Goal: Task Accomplishment & Management: Use online tool/utility

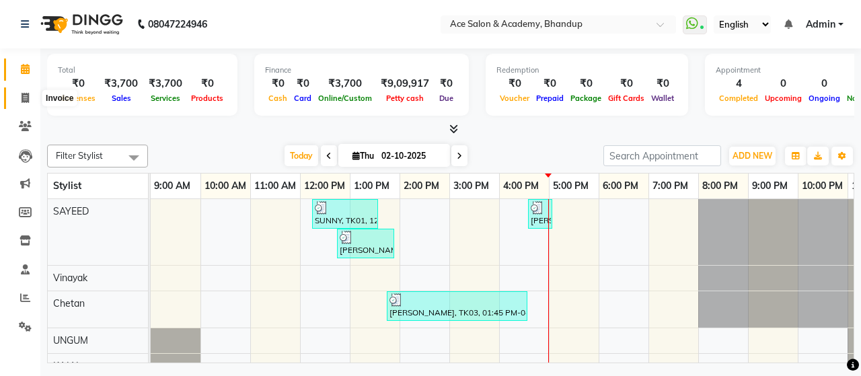
click at [22, 96] on icon at bounding box center [25, 98] width 7 height 10
select select "service"
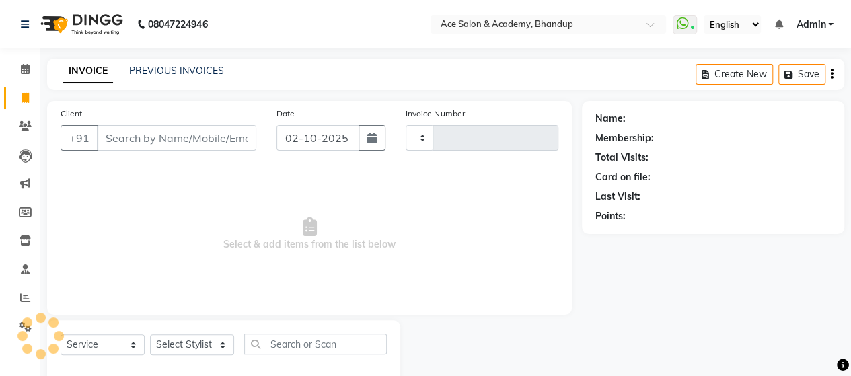
type input "1822"
select select "5800"
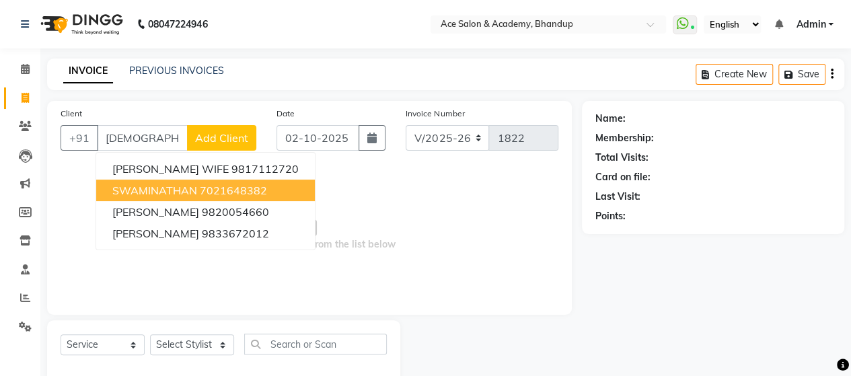
click at [161, 192] on span "SWAMINATHAN" at bounding box center [154, 190] width 85 height 13
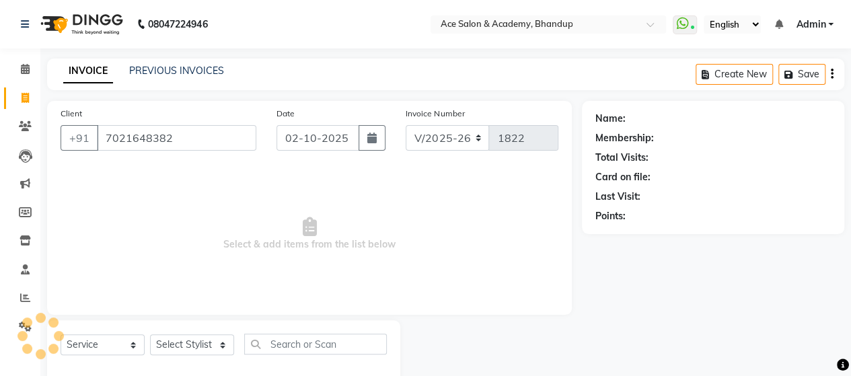
type input "7021648382"
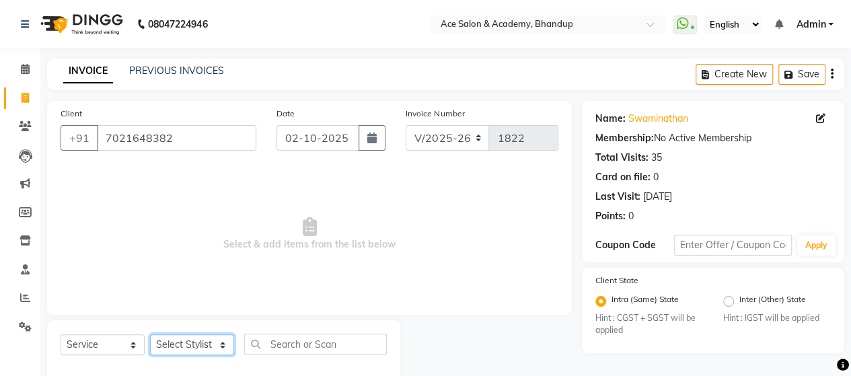
click at [192, 336] on select "Select Stylist ACE SALON Chetan KAJAL [PERSON_NAME] UNGUM [PERSON_NAME]" at bounding box center [192, 344] width 84 height 21
select select "40243"
click at [150, 334] on select "Select Stylist ACE SALON Chetan KAJAL [PERSON_NAME] UNGUM [PERSON_NAME]" at bounding box center [192, 344] width 84 height 21
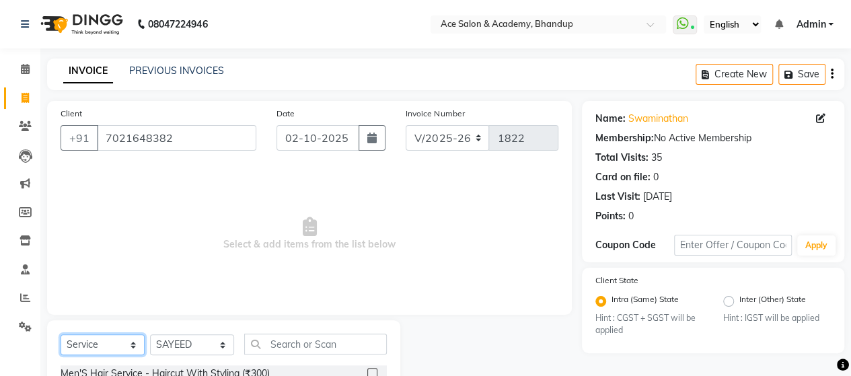
click at [125, 342] on select "Select Service Product Membership Package Voucher Prepaid Gift Card" at bounding box center [103, 344] width 84 height 21
select select "product"
click at [61, 334] on select "Select Service Product Membership Package Voucher Prepaid Gift Card" at bounding box center [103, 344] width 84 height 21
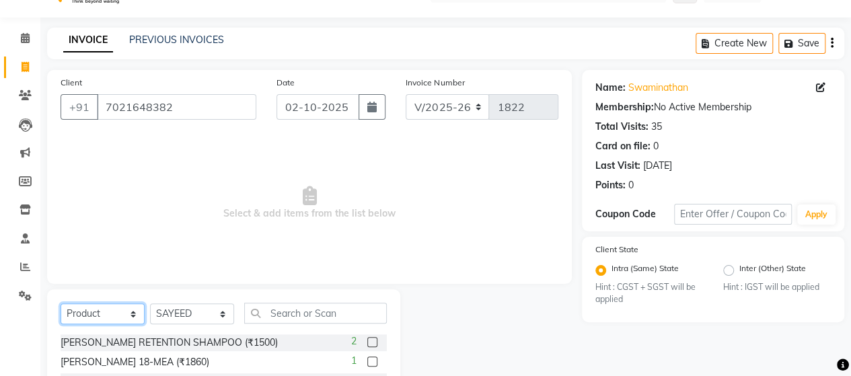
scroll to position [134, 0]
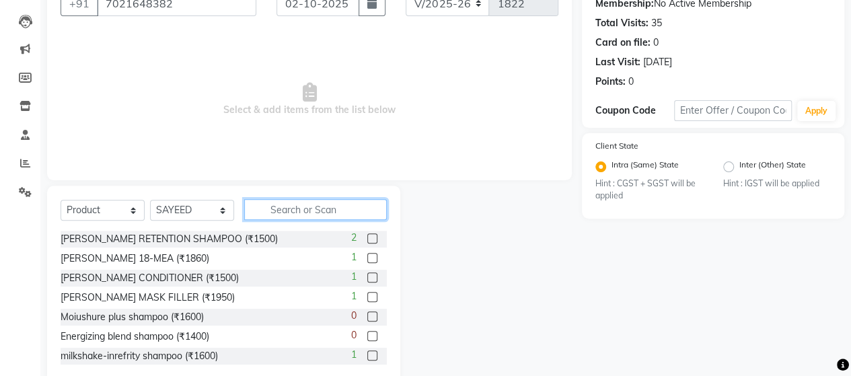
click at [343, 206] on input "text" at bounding box center [315, 209] width 143 height 21
click at [367, 239] on label at bounding box center [372, 238] width 10 height 10
click at [367, 239] on input "checkbox" at bounding box center [371, 239] width 9 height 9
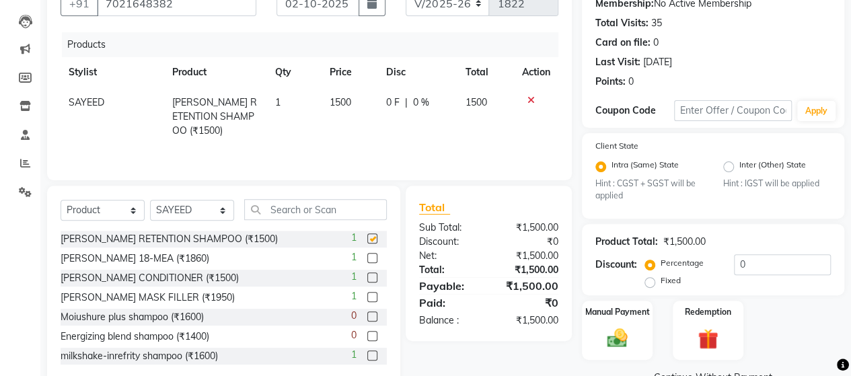
checkbox input "false"
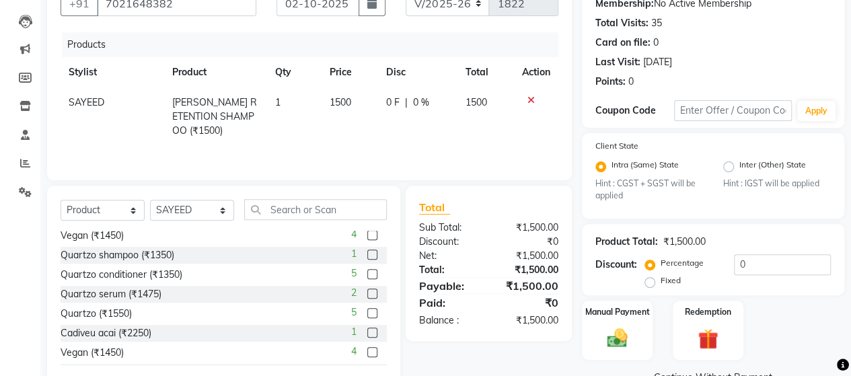
scroll to position [336, 0]
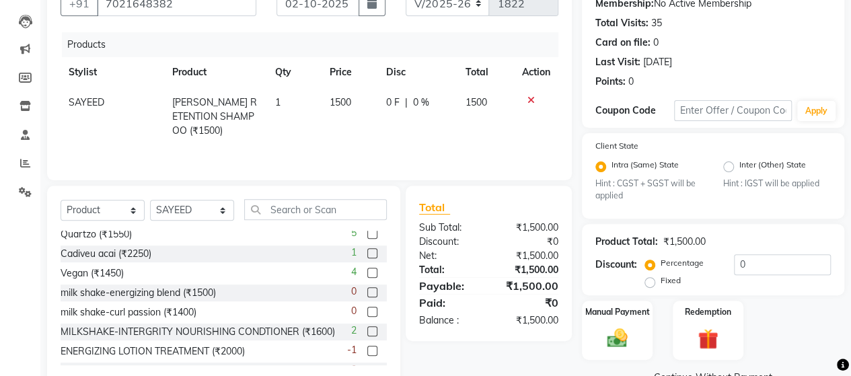
click at [367, 331] on label at bounding box center [372, 331] width 10 height 10
click at [367, 331] on input "checkbox" at bounding box center [371, 331] width 9 height 9
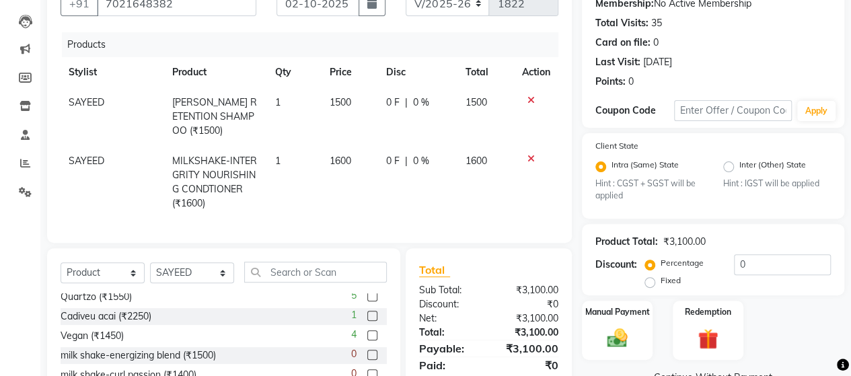
checkbox input "false"
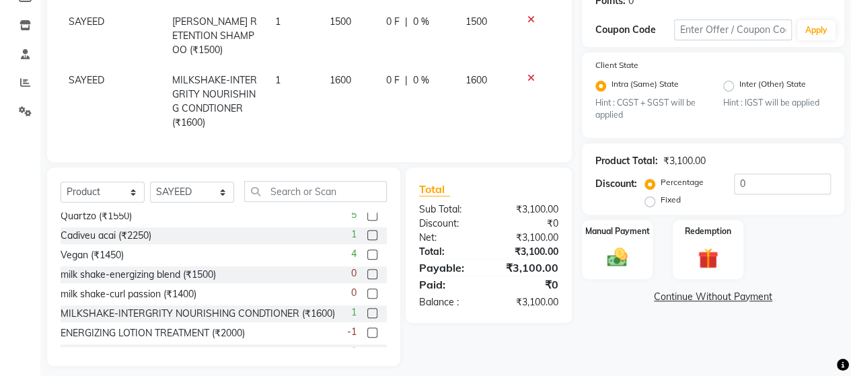
scroll to position [221, 0]
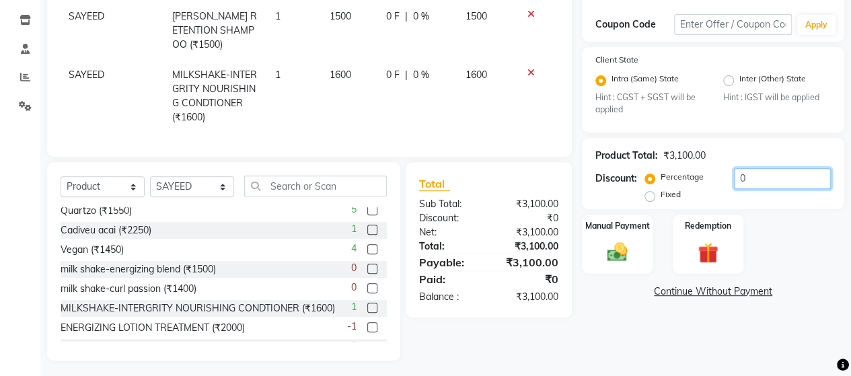
click at [767, 177] on input "0" at bounding box center [782, 178] width 97 height 21
click at [764, 178] on input "number" at bounding box center [782, 178] width 97 height 21
type input "10"
click at [628, 245] on img at bounding box center [617, 252] width 34 height 24
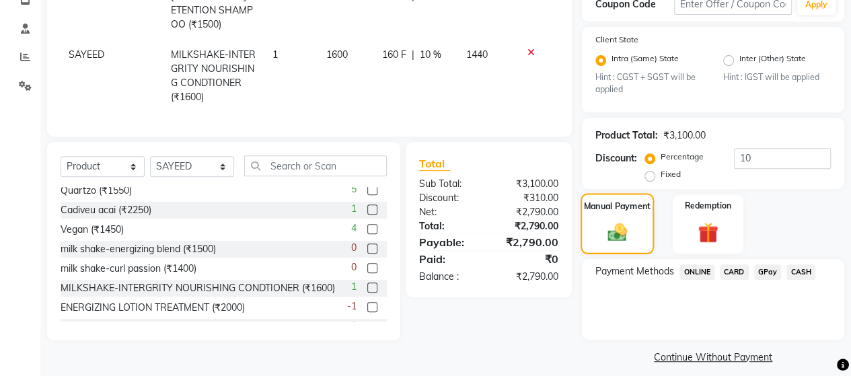
scroll to position [251, 0]
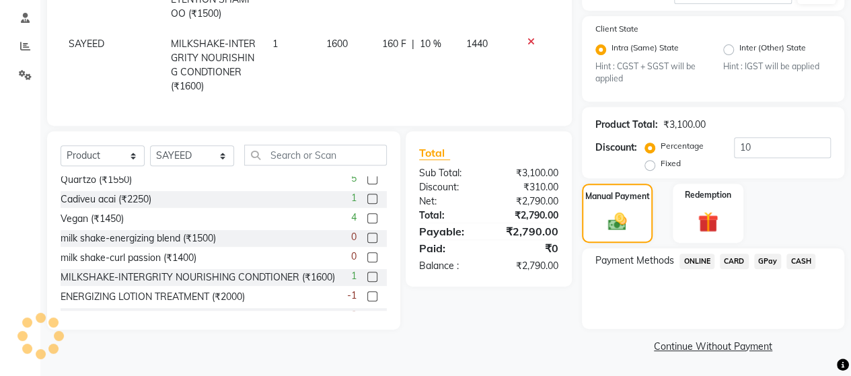
click at [769, 259] on span "GPay" at bounding box center [768, 261] width 28 height 15
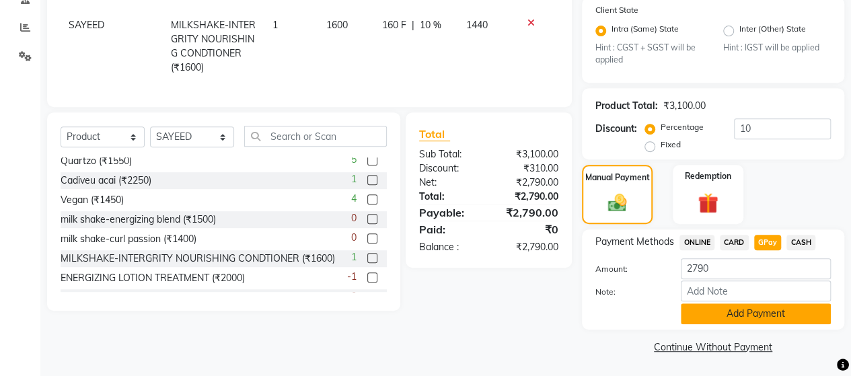
click at [750, 317] on button "Add Payment" at bounding box center [756, 313] width 150 height 21
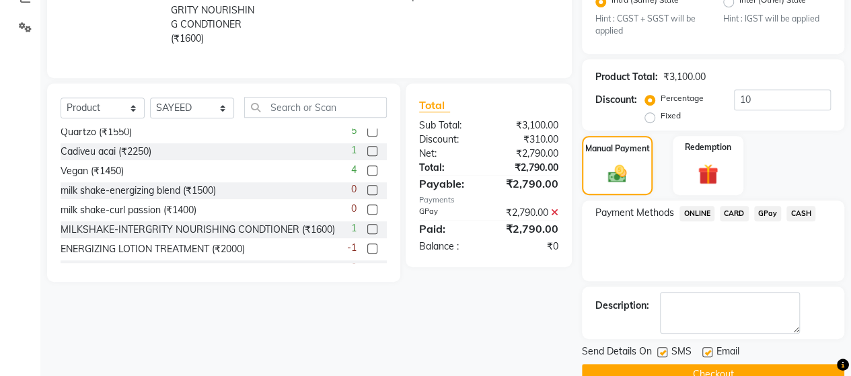
scroll to position [326, 0]
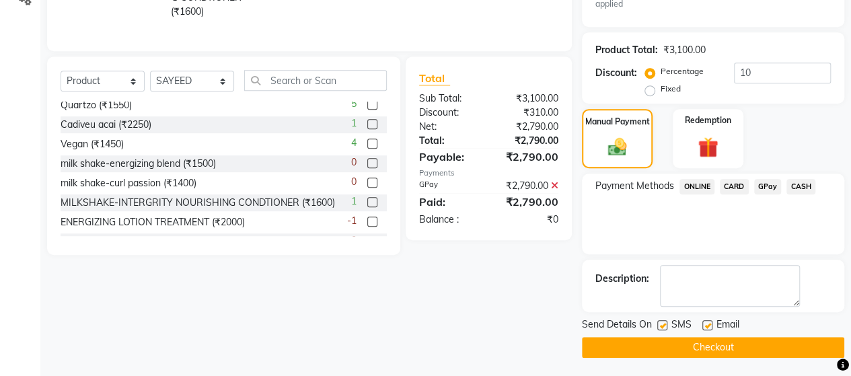
click at [701, 344] on button "Checkout" at bounding box center [713, 347] width 262 height 21
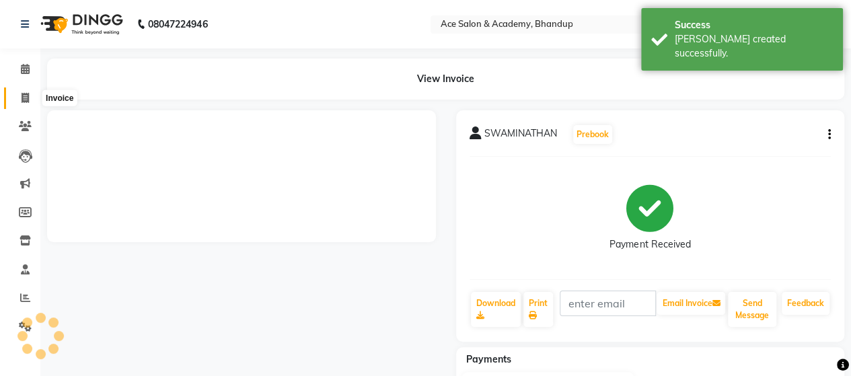
click at [22, 96] on icon at bounding box center [25, 98] width 7 height 10
select select "5800"
select select "service"
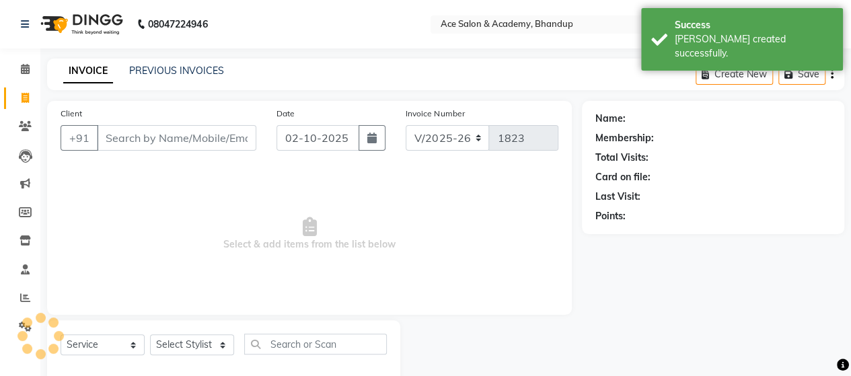
scroll to position [28, 0]
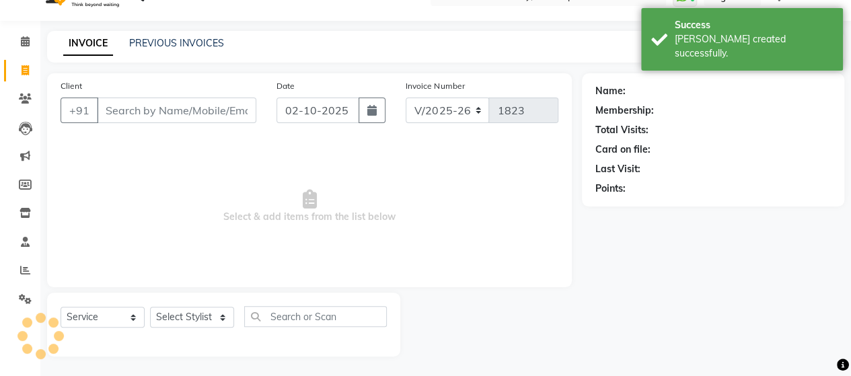
click at [132, 114] on input "Client" at bounding box center [176, 111] width 159 height 26
type input "N"
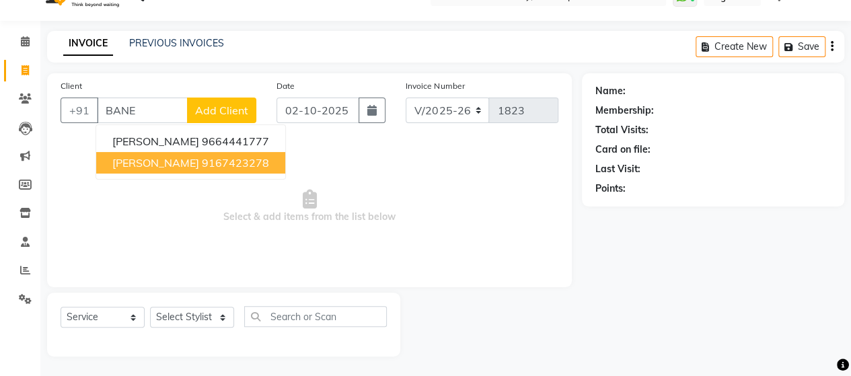
click at [157, 158] on span "[PERSON_NAME]" at bounding box center [155, 162] width 87 height 13
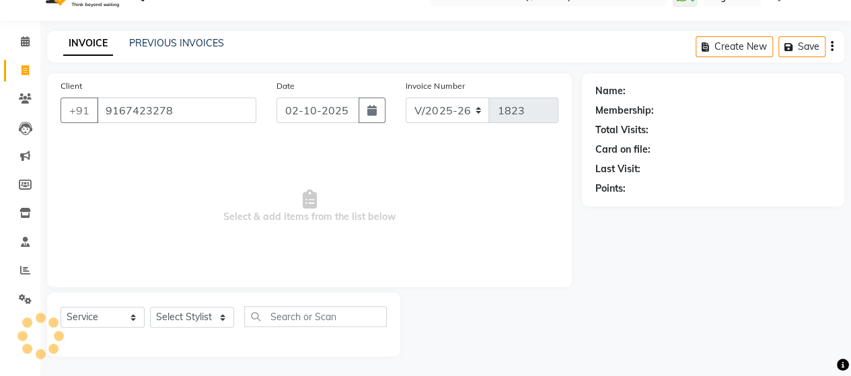
type input "9167423278"
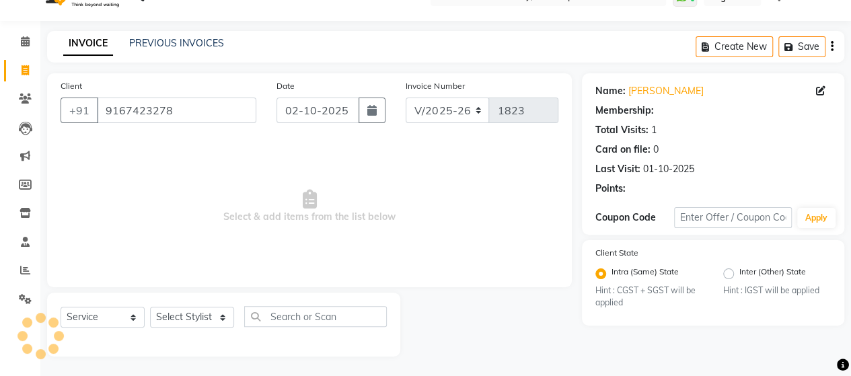
select select "1: Object"
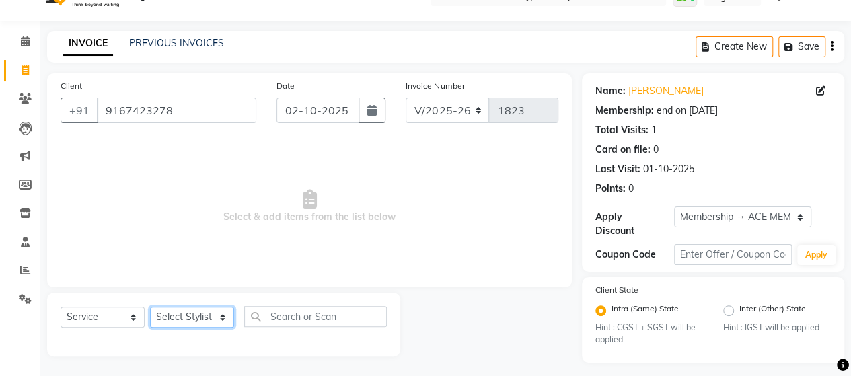
click at [198, 317] on select "Select Stylist ACE SALON Chetan KAJAL [PERSON_NAME] UNGUM [PERSON_NAME]" at bounding box center [192, 317] width 84 height 21
select select "40244"
click at [150, 307] on select "Select Stylist ACE SALON Chetan KAJAL [PERSON_NAME] UNGUM [PERSON_NAME]" at bounding box center [192, 317] width 84 height 21
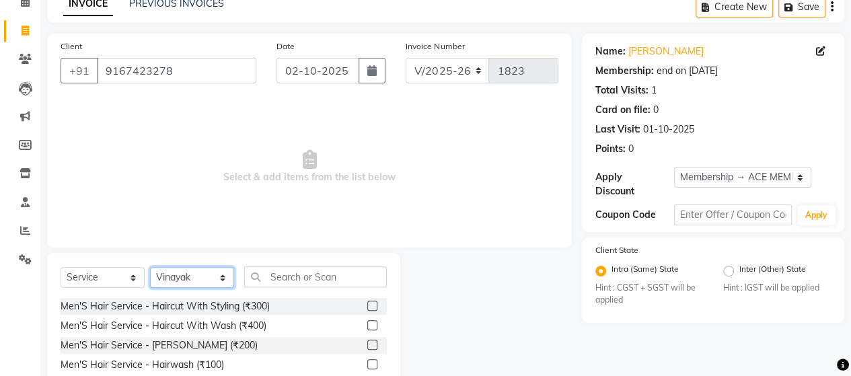
scroll to position [95, 0]
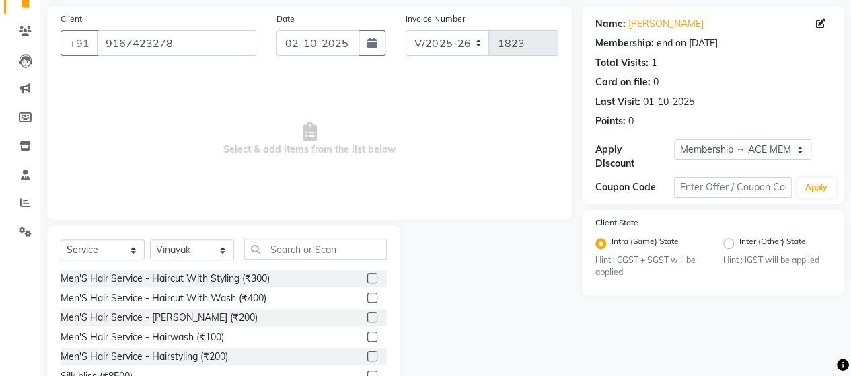
click at [367, 278] on label at bounding box center [372, 278] width 10 height 10
click at [367, 278] on input "checkbox" at bounding box center [371, 278] width 9 height 9
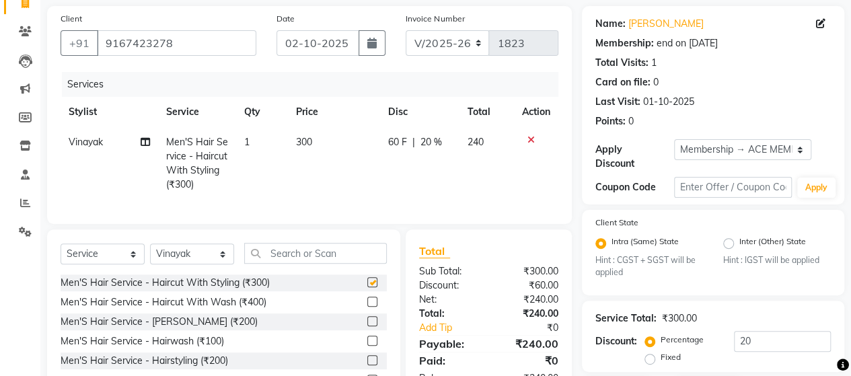
checkbox input "false"
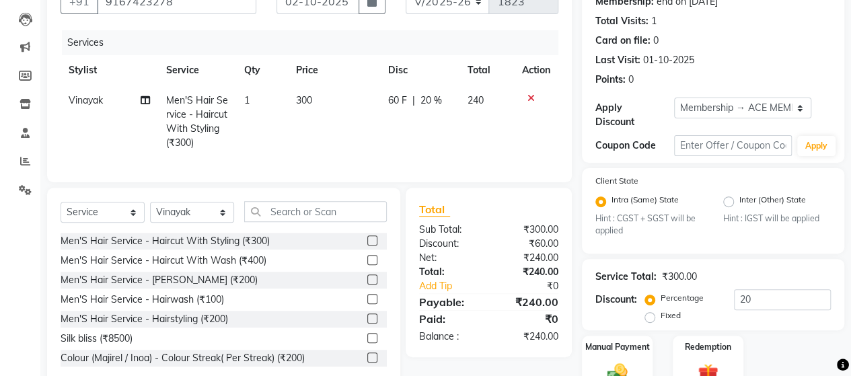
scroll to position [202, 0]
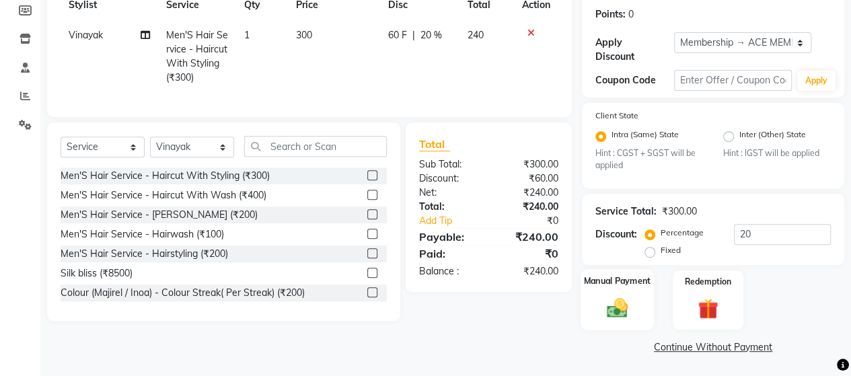
click at [619, 305] on img at bounding box center [617, 308] width 34 height 24
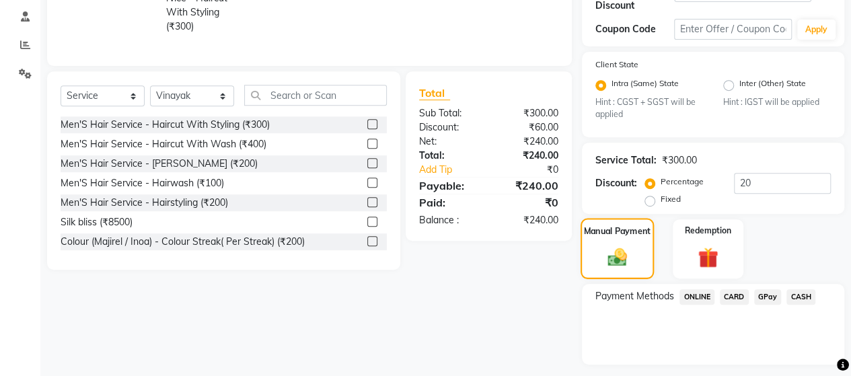
scroll to position [288, 0]
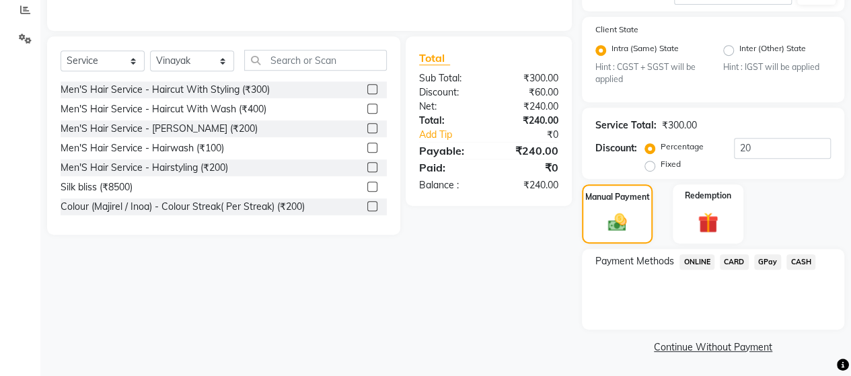
click at [769, 259] on span "GPay" at bounding box center [768, 261] width 28 height 15
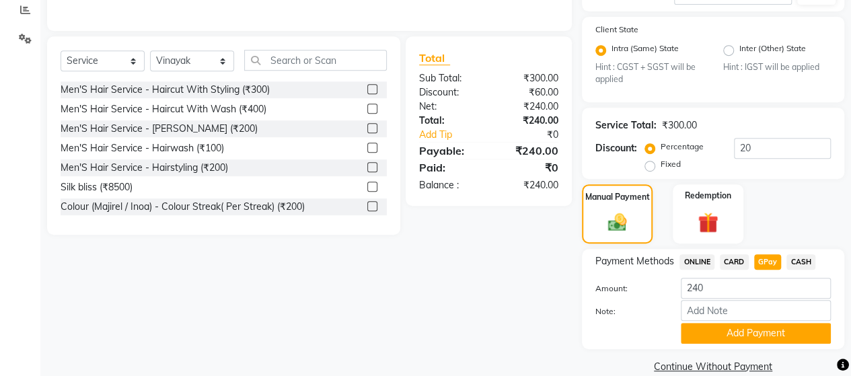
scroll to position [307, 0]
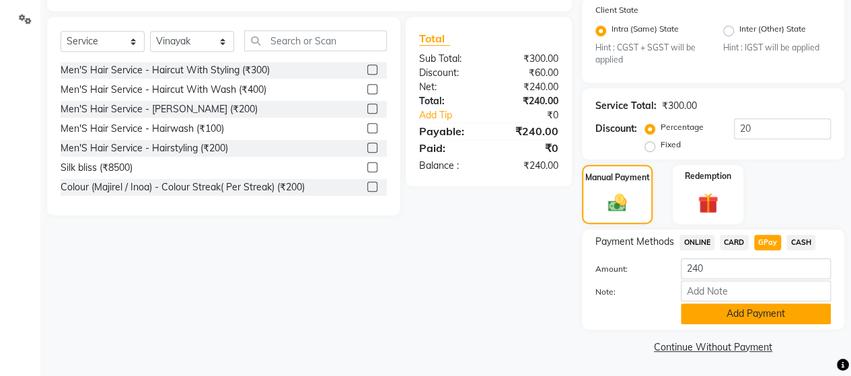
click at [730, 315] on button "Add Payment" at bounding box center [756, 313] width 150 height 21
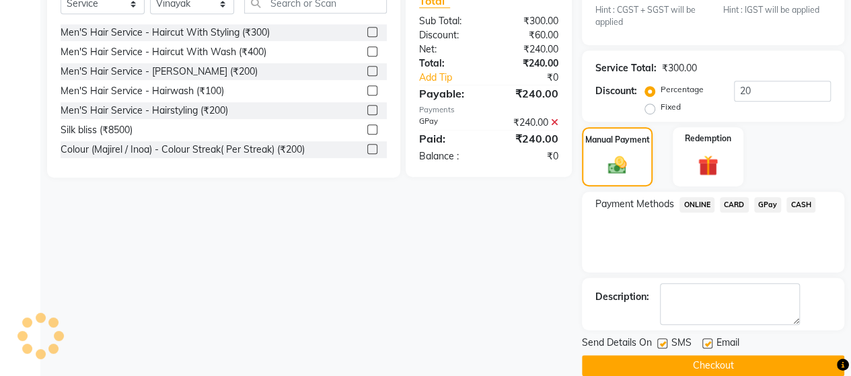
scroll to position [363, 0]
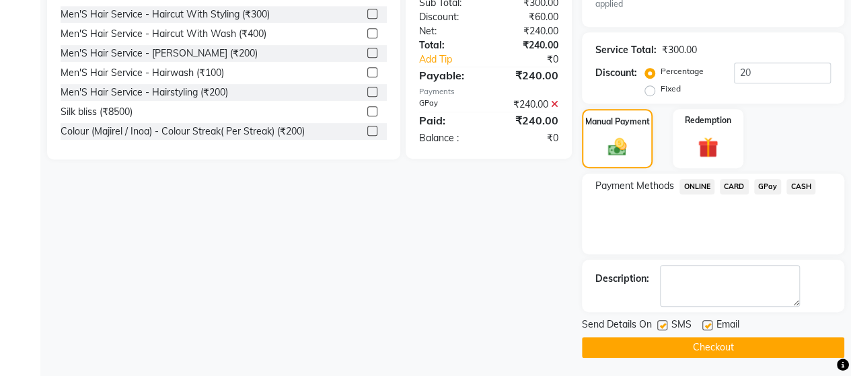
click at [726, 344] on button "Checkout" at bounding box center [713, 347] width 262 height 21
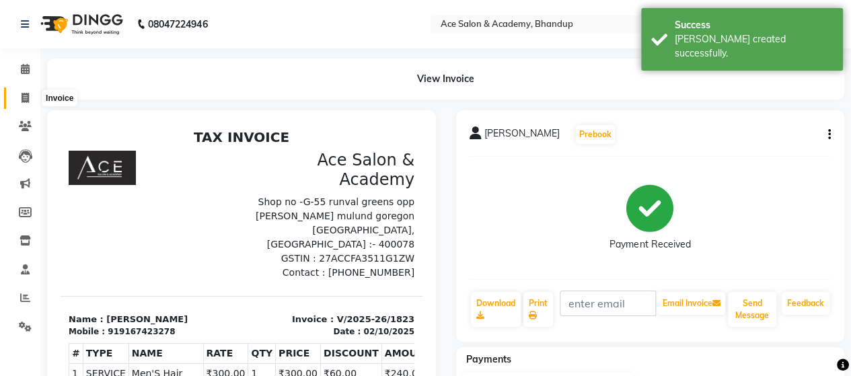
click at [22, 95] on icon at bounding box center [25, 98] width 7 height 10
select select "5800"
select select "service"
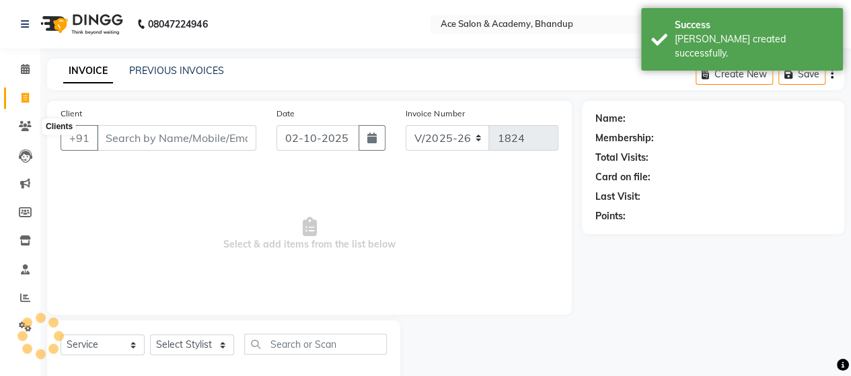
scroll to position [28, 0]
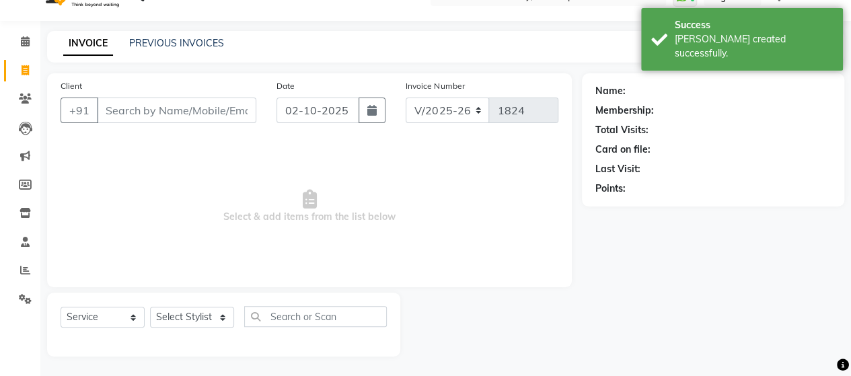
click at [147, 104] on input "Client" at bounding box center [176, 111] width 159 height 26
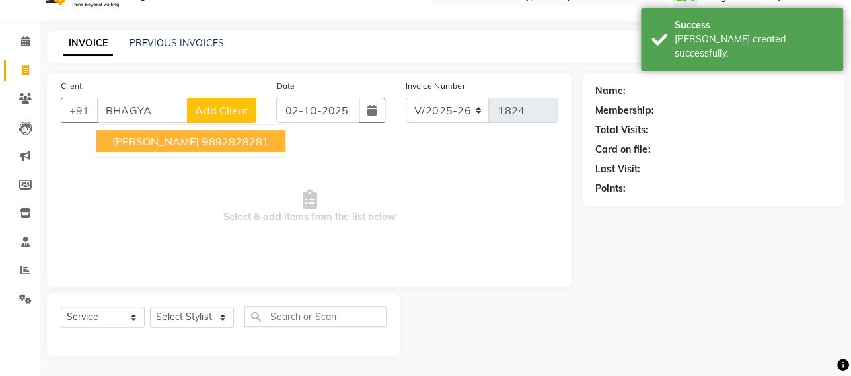
click at [180, 137] on span "[PERSON_NAME]" at bounding box center [155, 140] width 87 height 13
type input "9892828281"
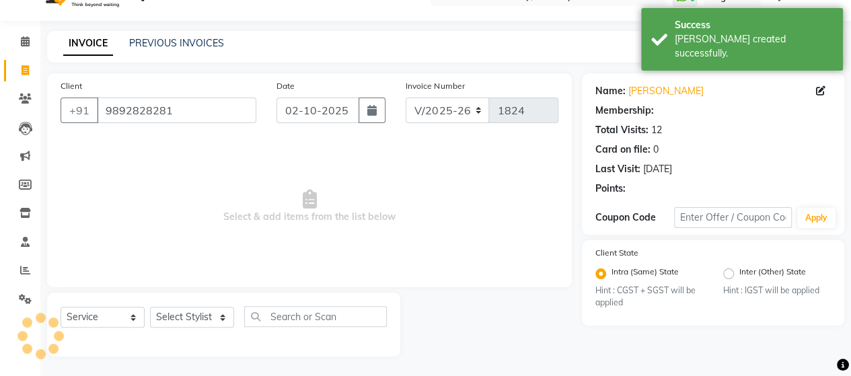
select select "1: Object"
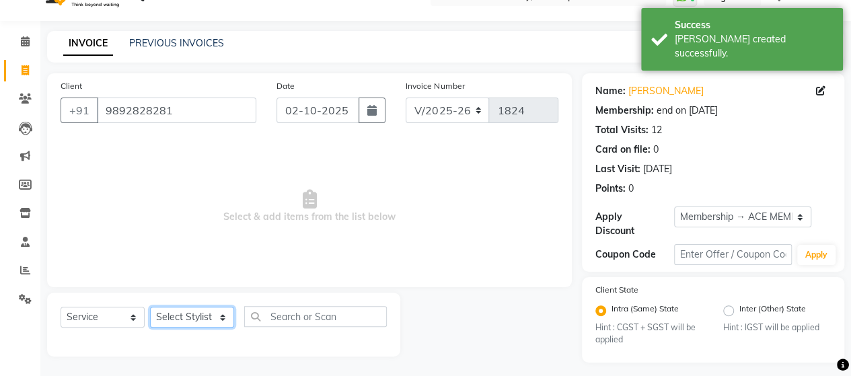
click at [194, 313] on select "Select Stylist ACE SALON Chetan KAJAL [PERSON_NAME] UNGUM [PERSON_NAME]" at bounding box center [192, 317] width 84 height 21
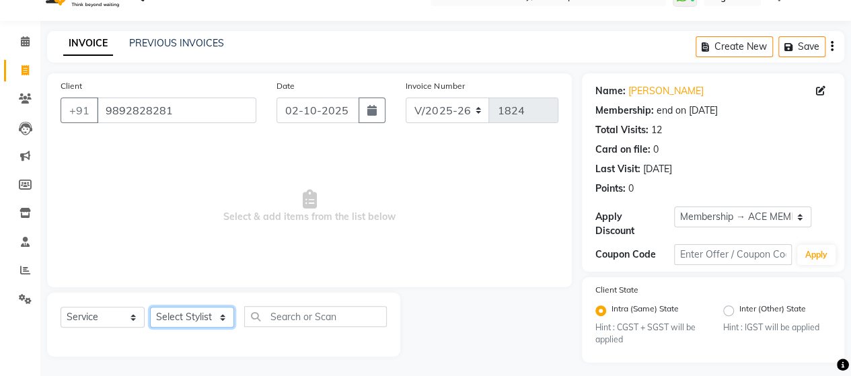
select select "53994"
click at [150, 307] on select "Select Stylist ACE SALON Chetan KAJAL [PERSON_NAME] UNGUM [PERSON_NAME]" at bounding box center [192, 317] width 84 height 21
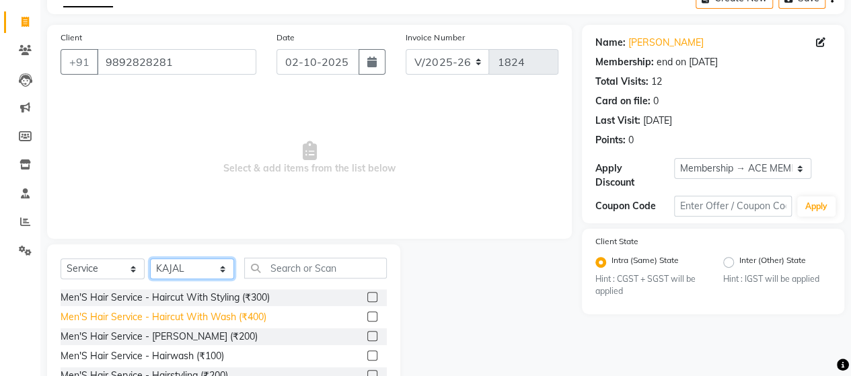
scroll to position [162, 0]
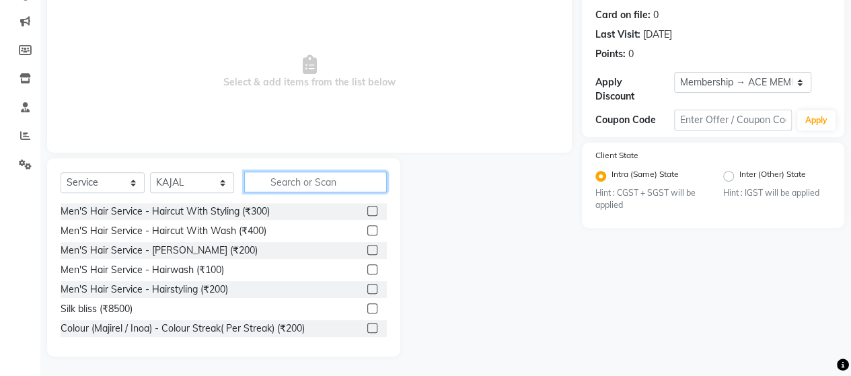
click at [342, 184] on input "text" at bounding box center [315, 181] width 143 height 21
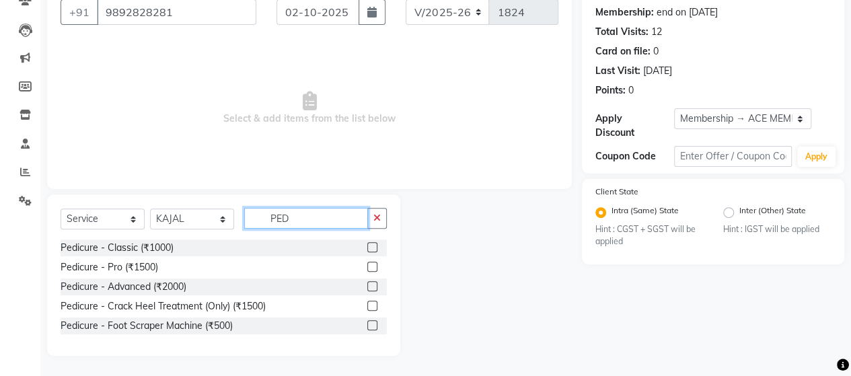
scroll to position [125, 0]
type input "PED"
click at [373, 247] on label at bounding box center [372, 248] width 10 height 10
click at [373, 247] on input "checkbox" at bounding box center [371, 248] width 9 height 9
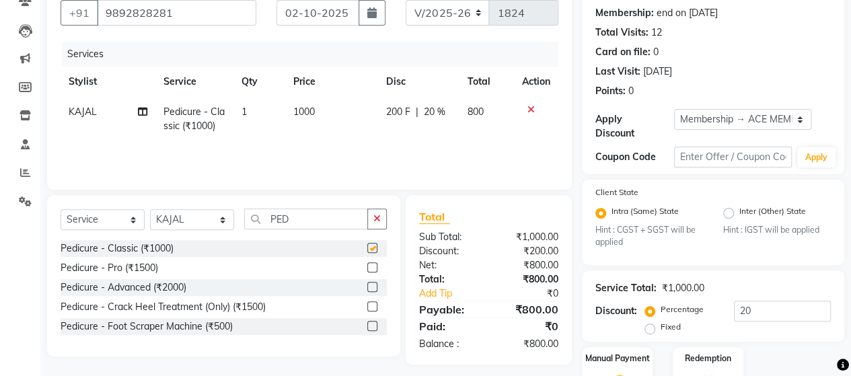
checkbox input "false"
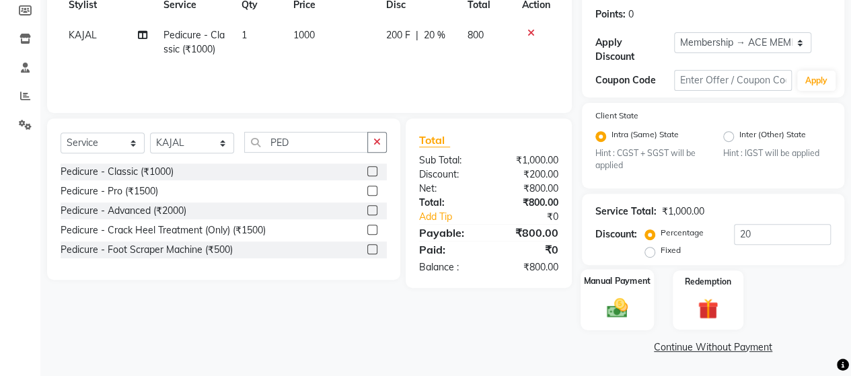
click at [643, 315] on div "Manual Payment" at bounding box center [616, 300] width 73 height 61
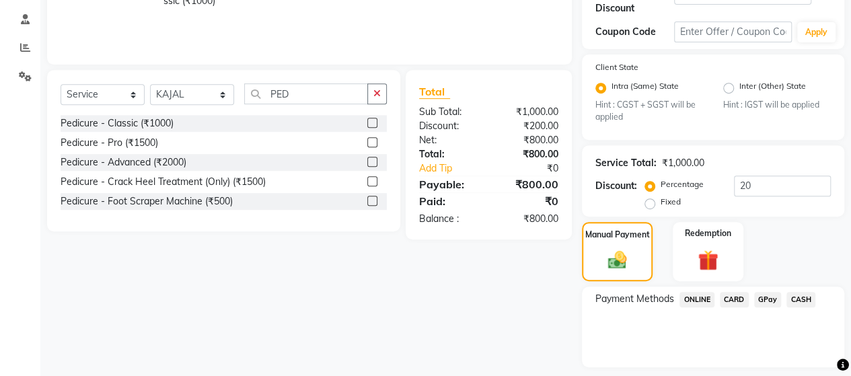
scroll to position [288, 0]
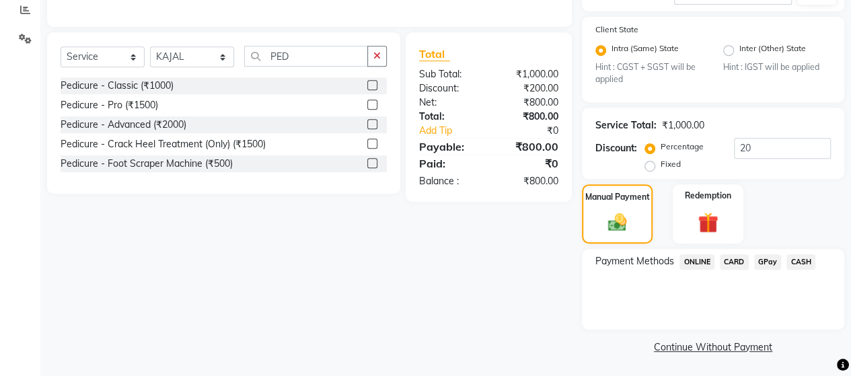
click at [773, 264] on span "GPay" at bounding box center [768, 261] width 28 height 15
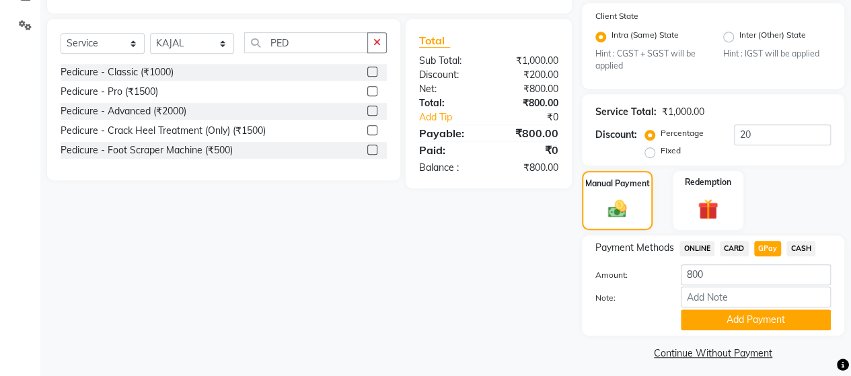
scroll to position [307, 0]
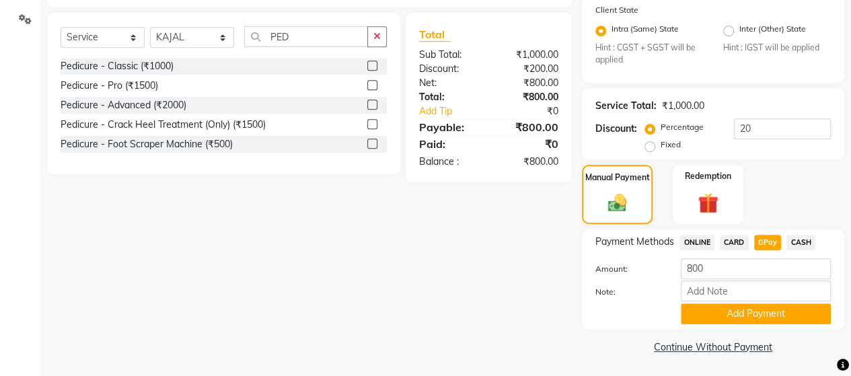
click at [728, 313] on button "Add Payment" at bounding box center [756, 313] width 150 height 21
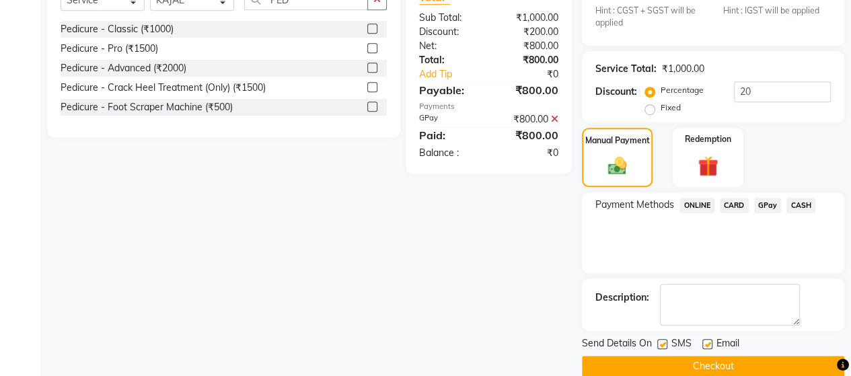
scroll to position [363, 0]
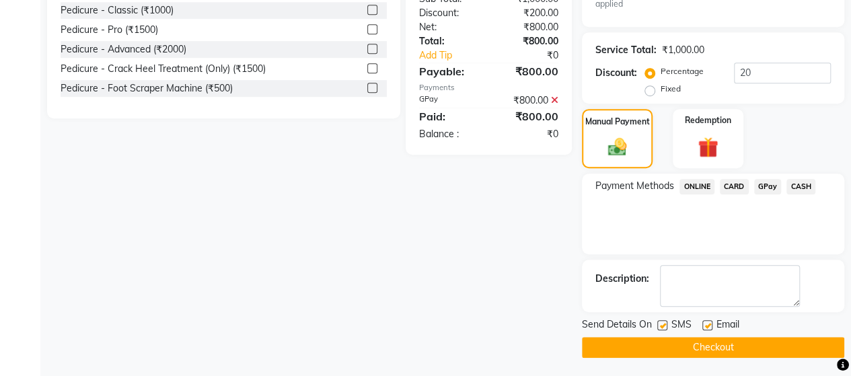
click at [686, 345] on button "Checkout" at bounding box center [713, 347] width 262 height 21
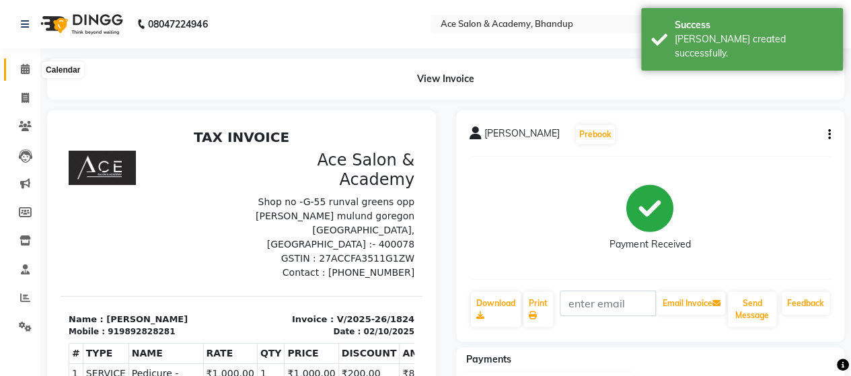
click at [27, 67] on icon at bounding box center [25, 69] width 9 height 10
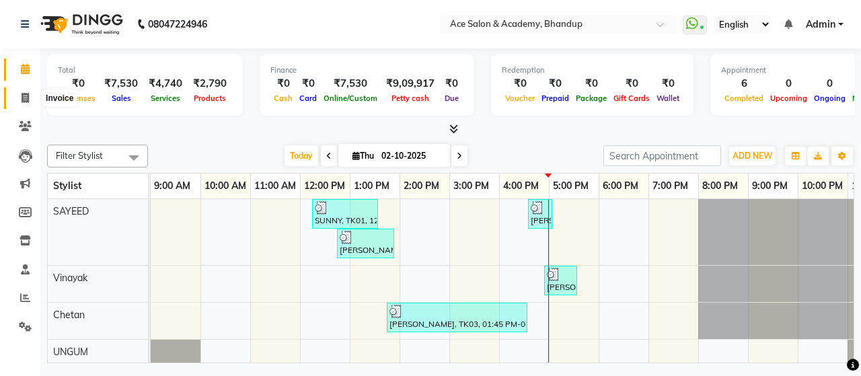
click at [27, 100] on icon at bounding box center [25, 98] width 7 height 10
select select "service"
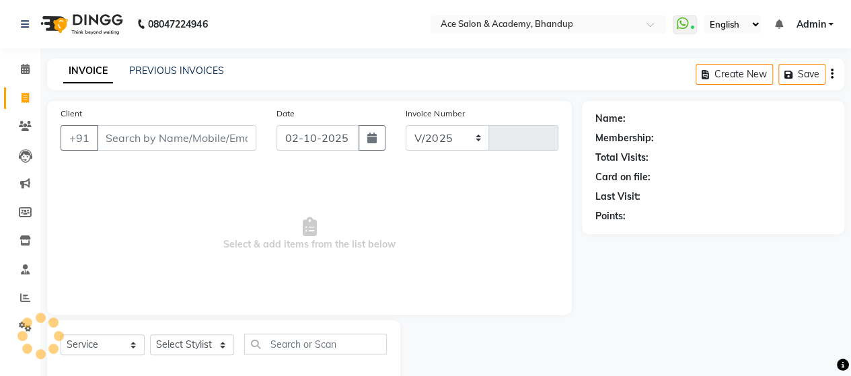
select select "5800"
type input "1825"
click at [153, 135] on input "Client" at bounding box center [176, 138] width 159 height 26
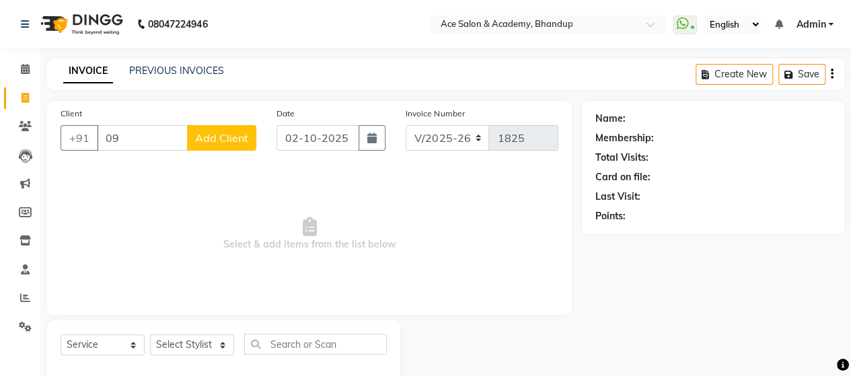
type input "0"
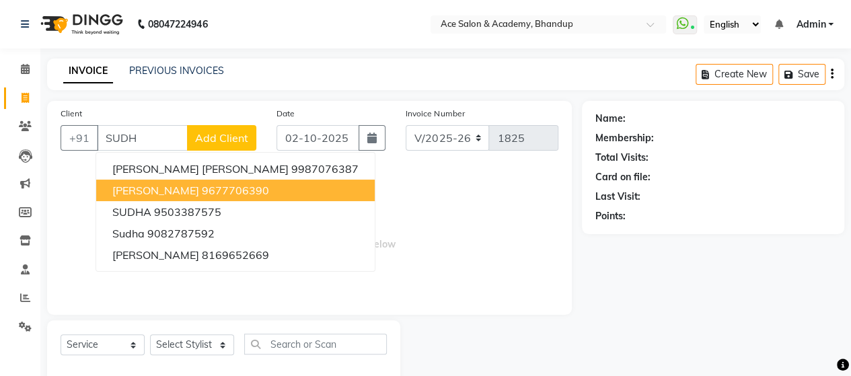
click at [169, 193] on span "[PERSON_NAME]" at bounding box center [155, 190] width 87 height 13
type input "9677706390"
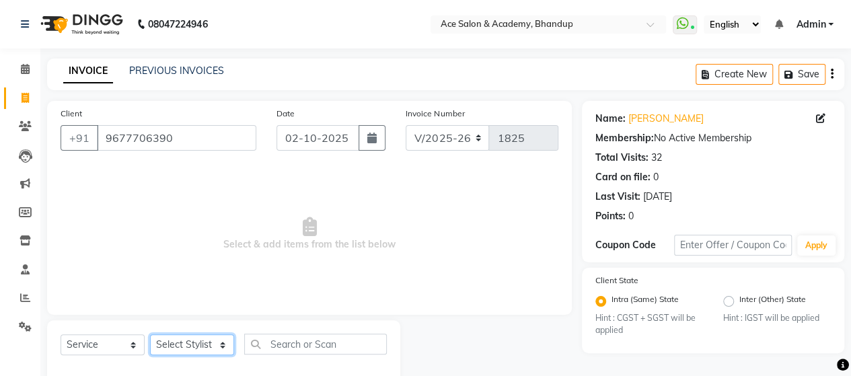
click at [217, 345] on select "Select Stylist ACE SALON Chetan KAJAL [PERSON_NAME] UNGUM [PERSON_NAME]" at bounding box center [192, 344] width 84 height 21
select select "40243"
click at [150, 334] on select "Select Stylist ACE SALON Chetan KAJAL [PERSON_NAME] UNGUM [PERSON_NAME]" at bounding box center [192, 344] width 84 height 21
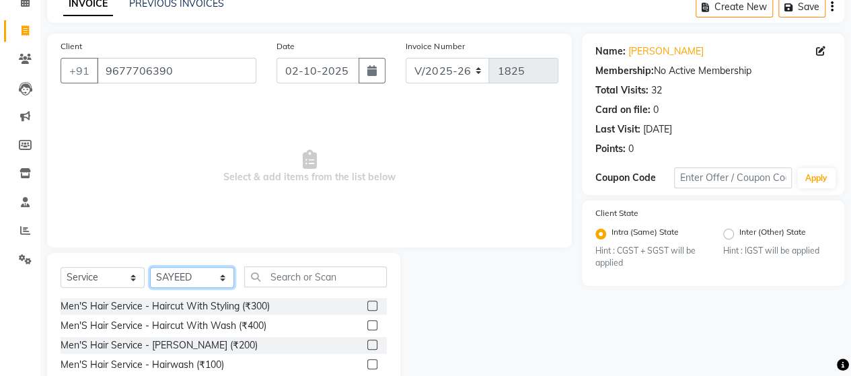
scroll to position [162, 0]
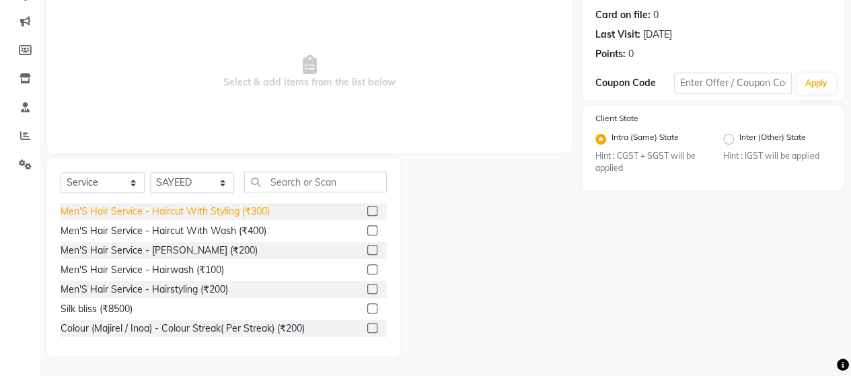
click at [214, 209] on div "Men'S Hair Service - Haircut With Styling (₹300)" at bounding box center [165, 211] width 209 height 14
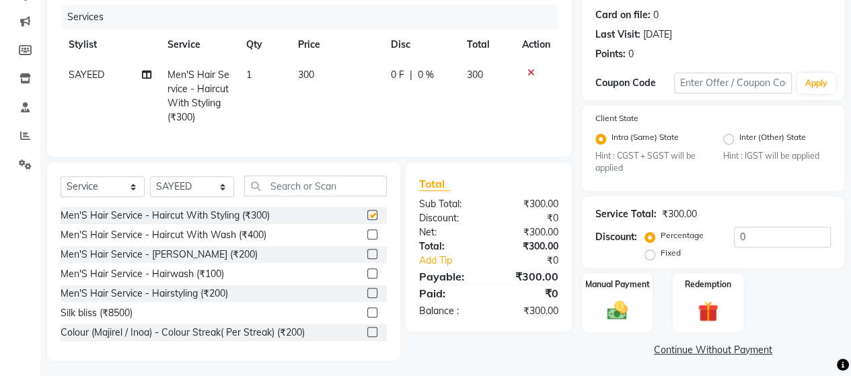
checkbox input "false"
click at [639, 294] on div "Manual Payment" at bounding box center [616, 302] width 73 height 61
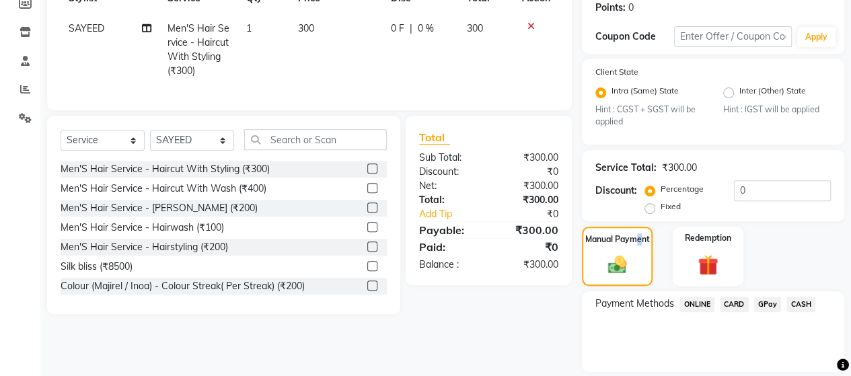
scroll to position [229, 0]
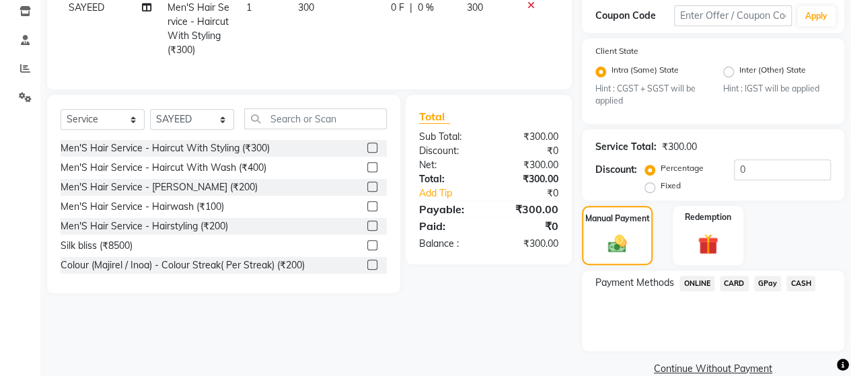
click at [810, 280] on span "CASH" at bounding box center [800, 283] width 29 height 15
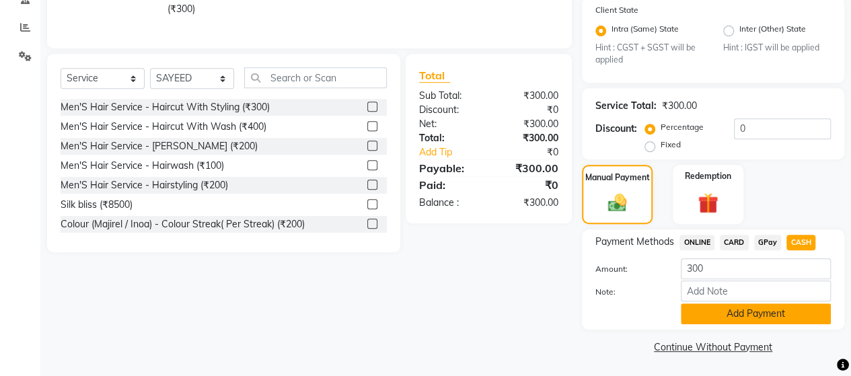
click at [790, 320] on button "Add Payment" at bounding box center [756, 313] width 150 height 21
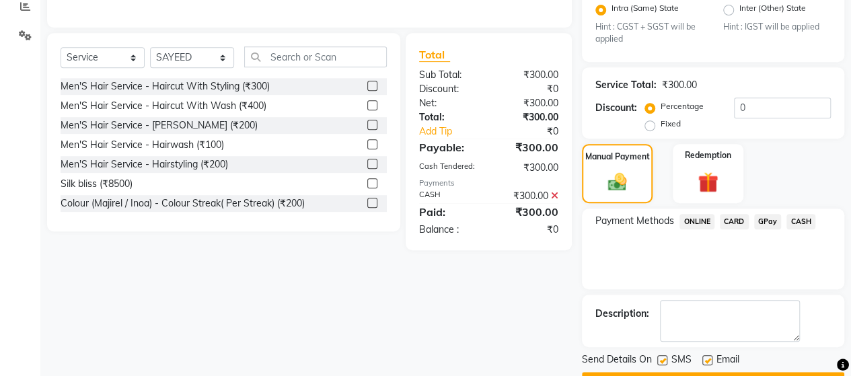
scroll to position [326, 0]
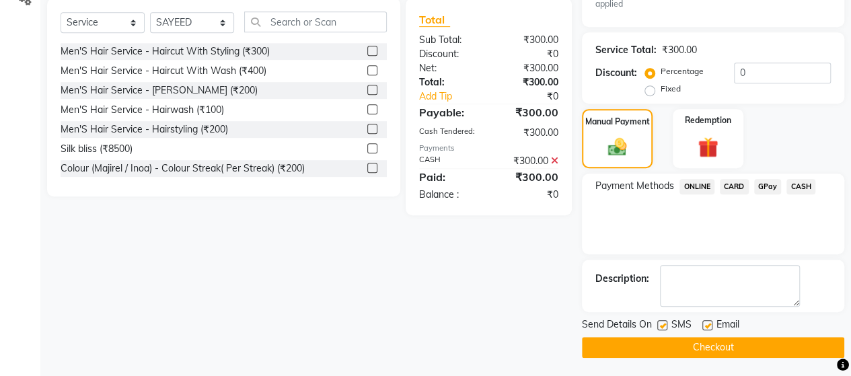
click at [781, 346] on button "Checkout" at bounding box center [713, 347] width 262 height 21
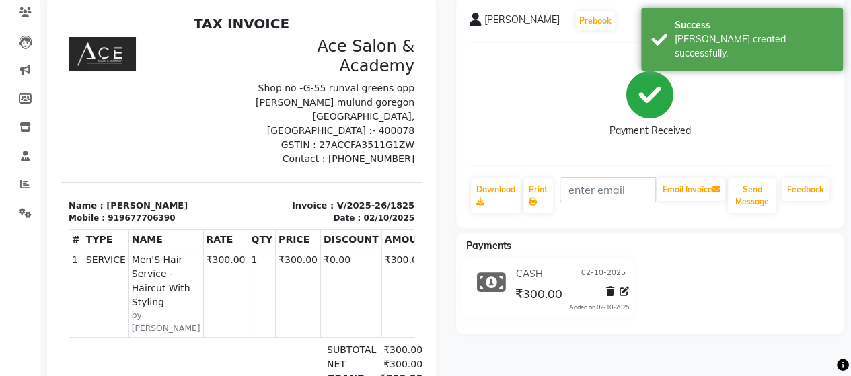
scroll to position [24, 0]
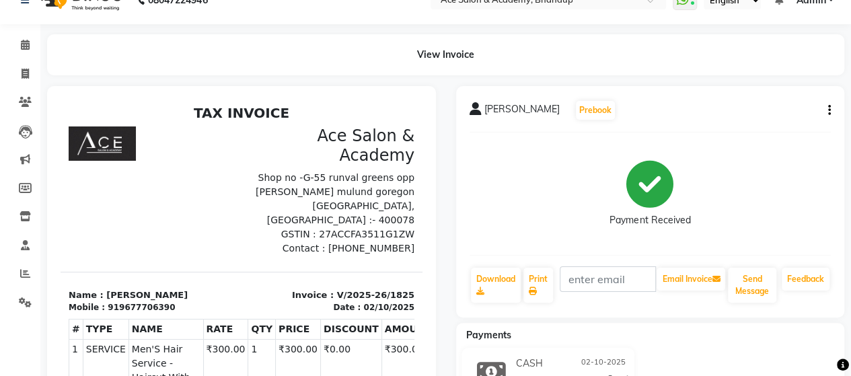
click at [655, 298] on div "Email Invoice" at bounding box center [690, 285] width 71 height 38
